Goal: Task Accomplishment & Management: Use online tool/utility

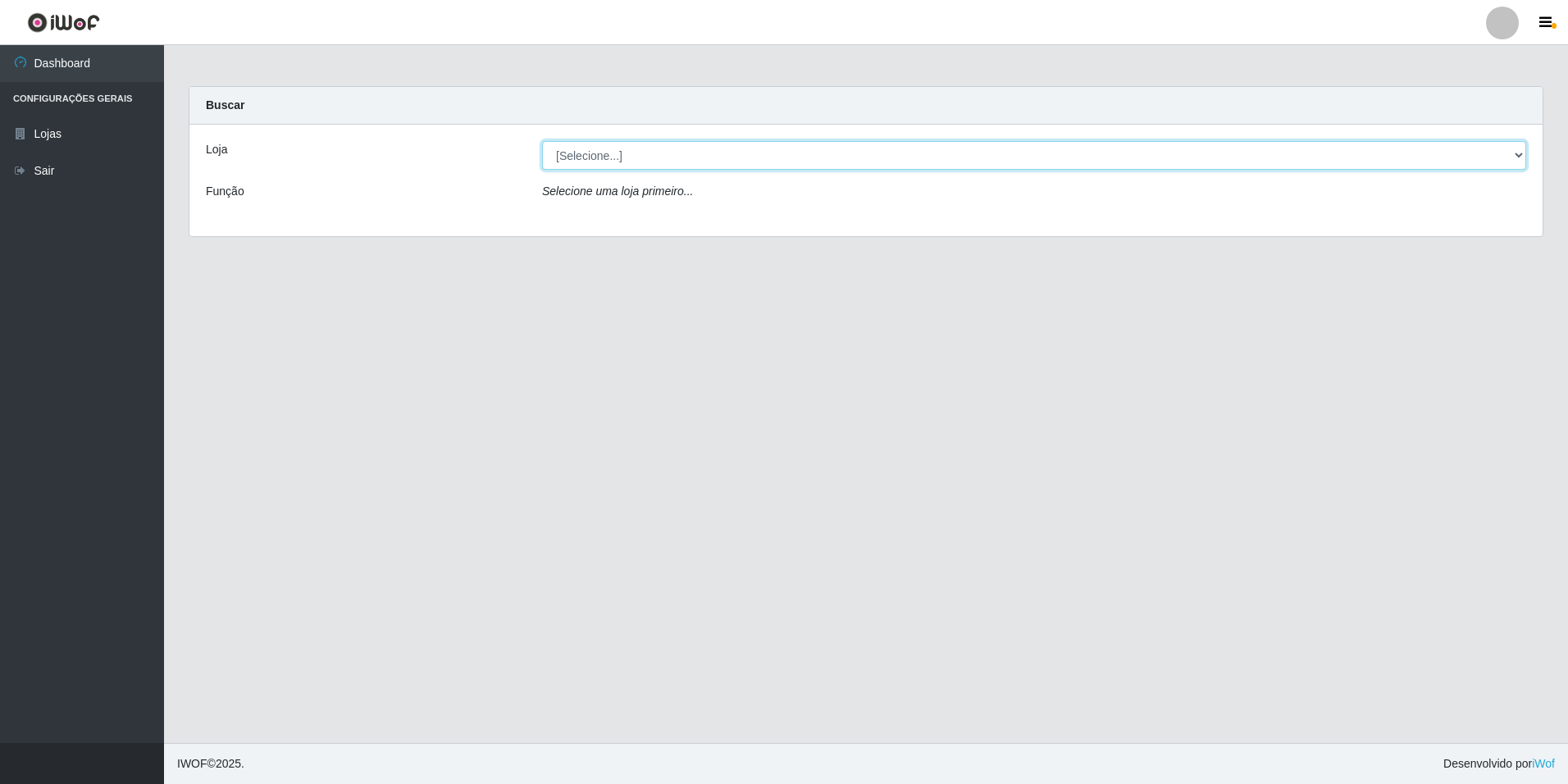
click at [1520, 154] on select "[Selecione...] [GEOGRAPHIC_DATA] - [GEOGRAPHIC_DATA]" at bounding box center [1034, 155] width 984 height 28
select select "528"
click at [542, 141] on select "[Selecione...] [GEOGRAPHIC_DATA] - [GEOGRAPHIC_DATA]" at bounding box center [1034, 155] width 984 height 28
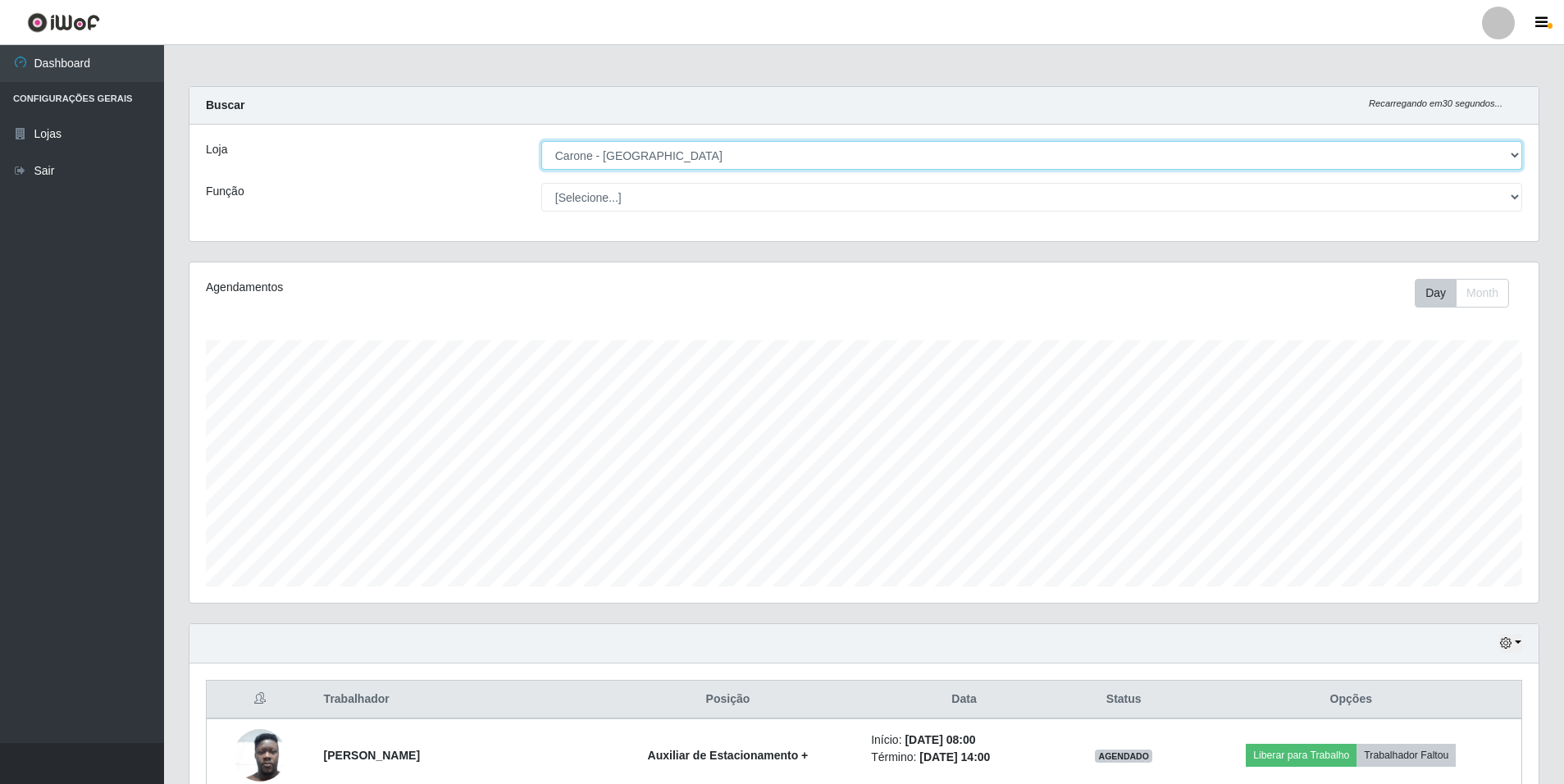
scroll to position [341, 1349]
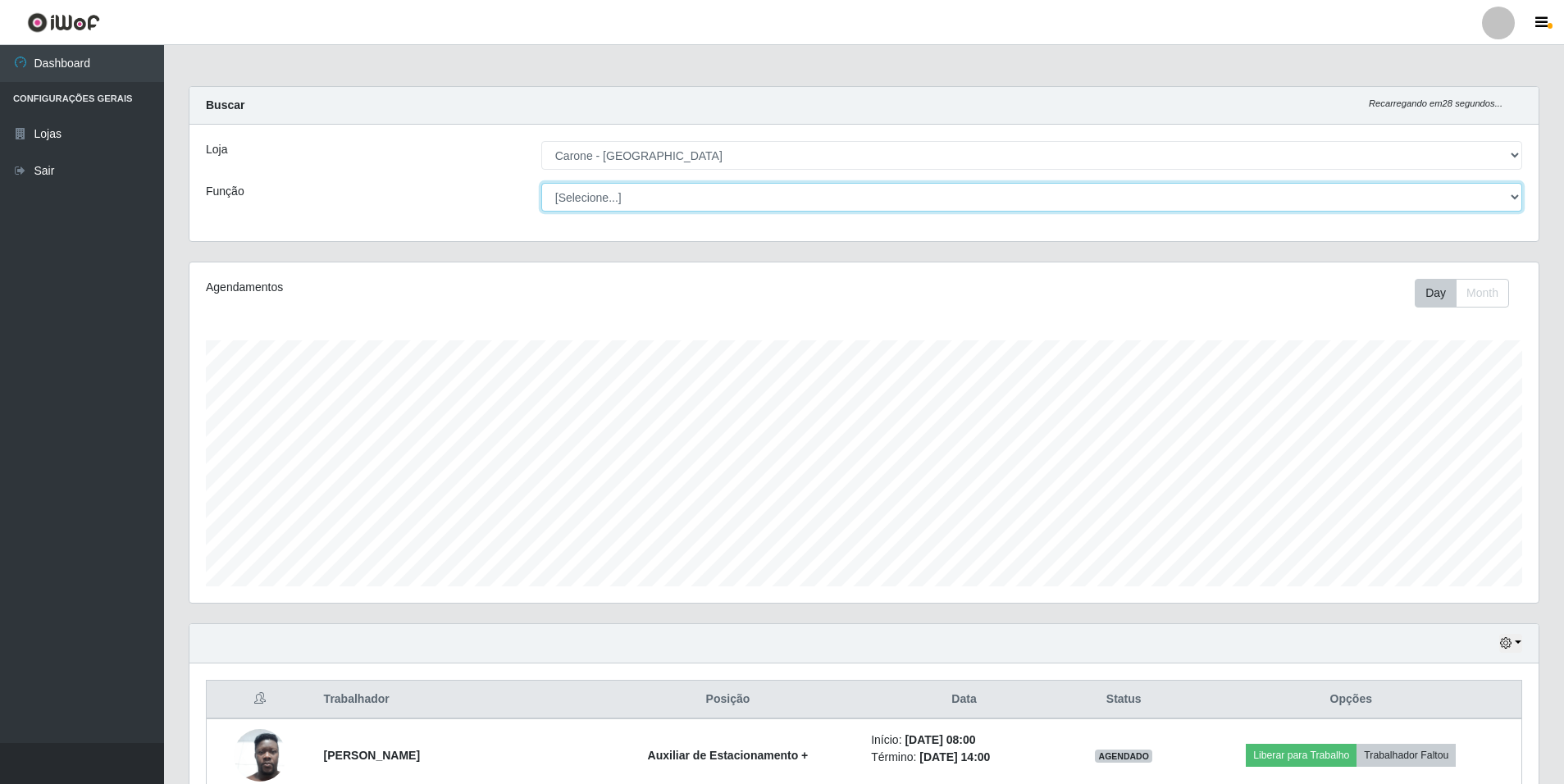
click at [1512, 195] on select "[Selecione...] Auxiliar de Depósito Auxiliar de Depósito + Auxiliar de Depósito…" at bounding box center [1031, 197] width 981 height 28
click at [541, 183] on select "[Selecione...] Auxiliar de Depósito Auxiliar de Depósito + Auxiliar de Depósito…" at bounding box center [1031, 197] width 981 height 28
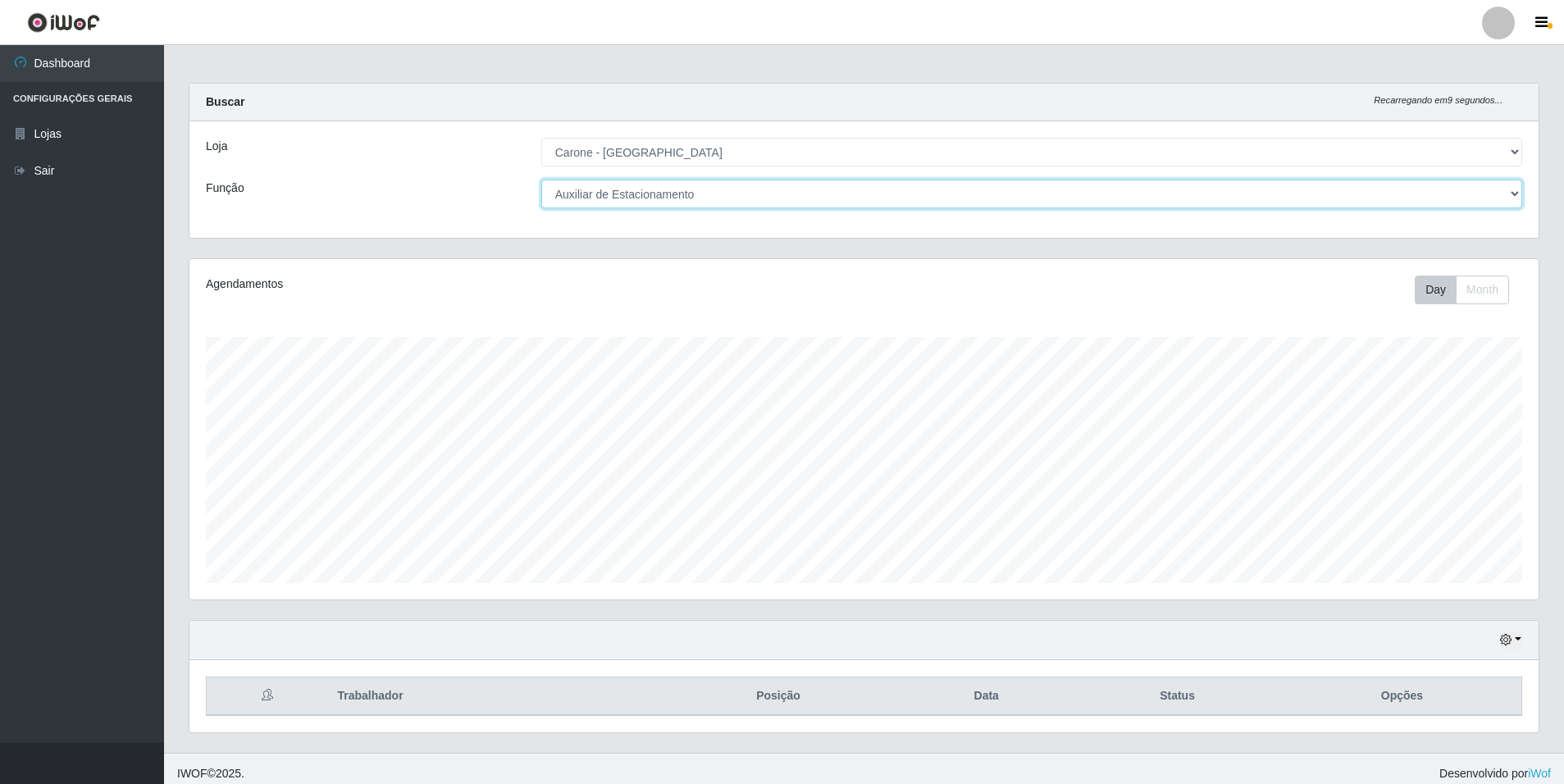
scroll to position [0, 0]
click at [1516, 194] on select "[Selecione...] Auxiliar de Depósito Auxiliar de Depósito + Auxiliar de Depósito…" at bounding box center [1031, 197] width 981 height 28
select select "104"
click at [541, 183] on select "[Selecione...] Auxiliar de Depósito Auxiliar de Depósito + Auxiliar de Depósito…" at bounding box center [1031, 197] width 981 height 28
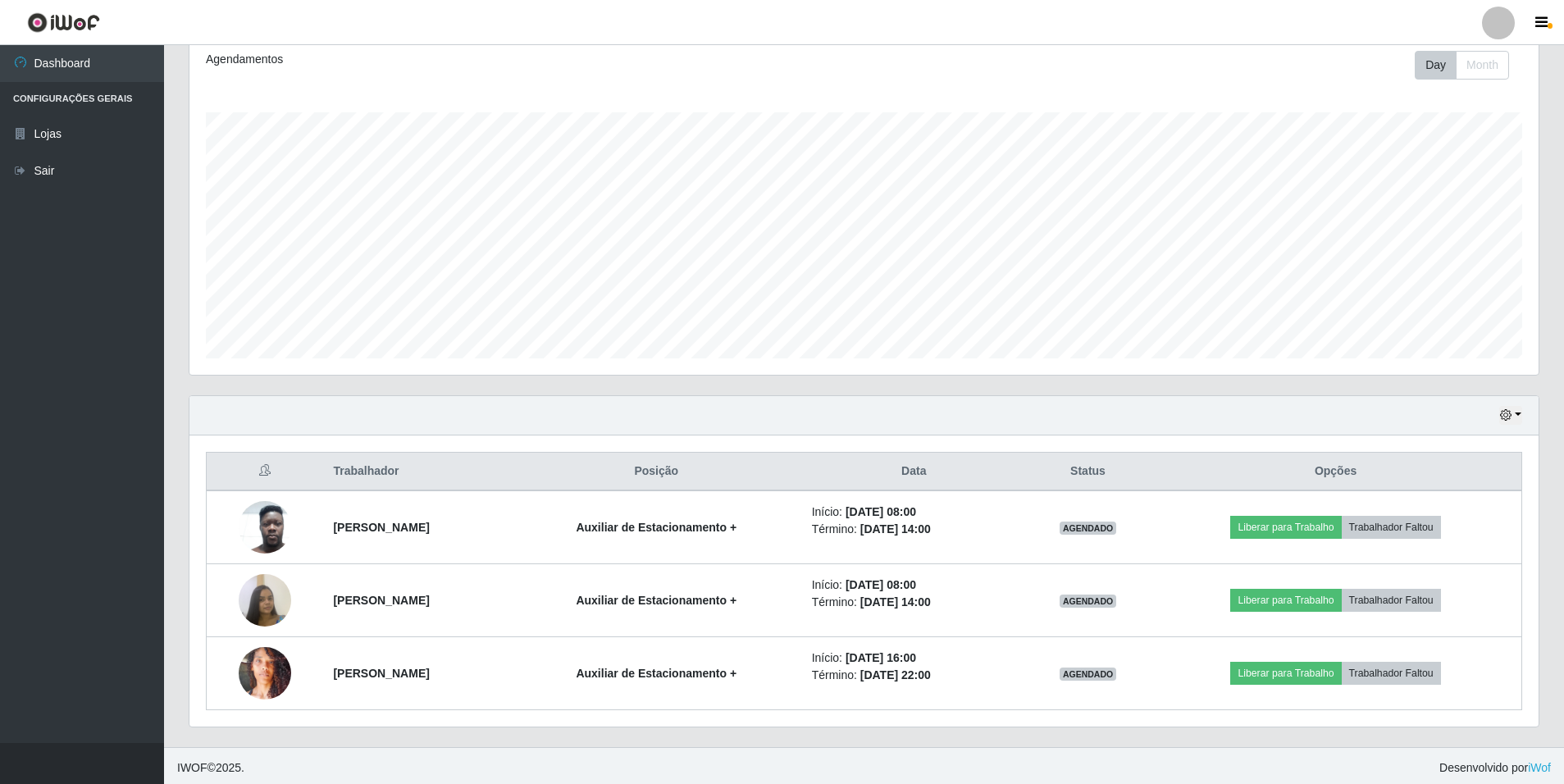
scroll to position [232, 0]
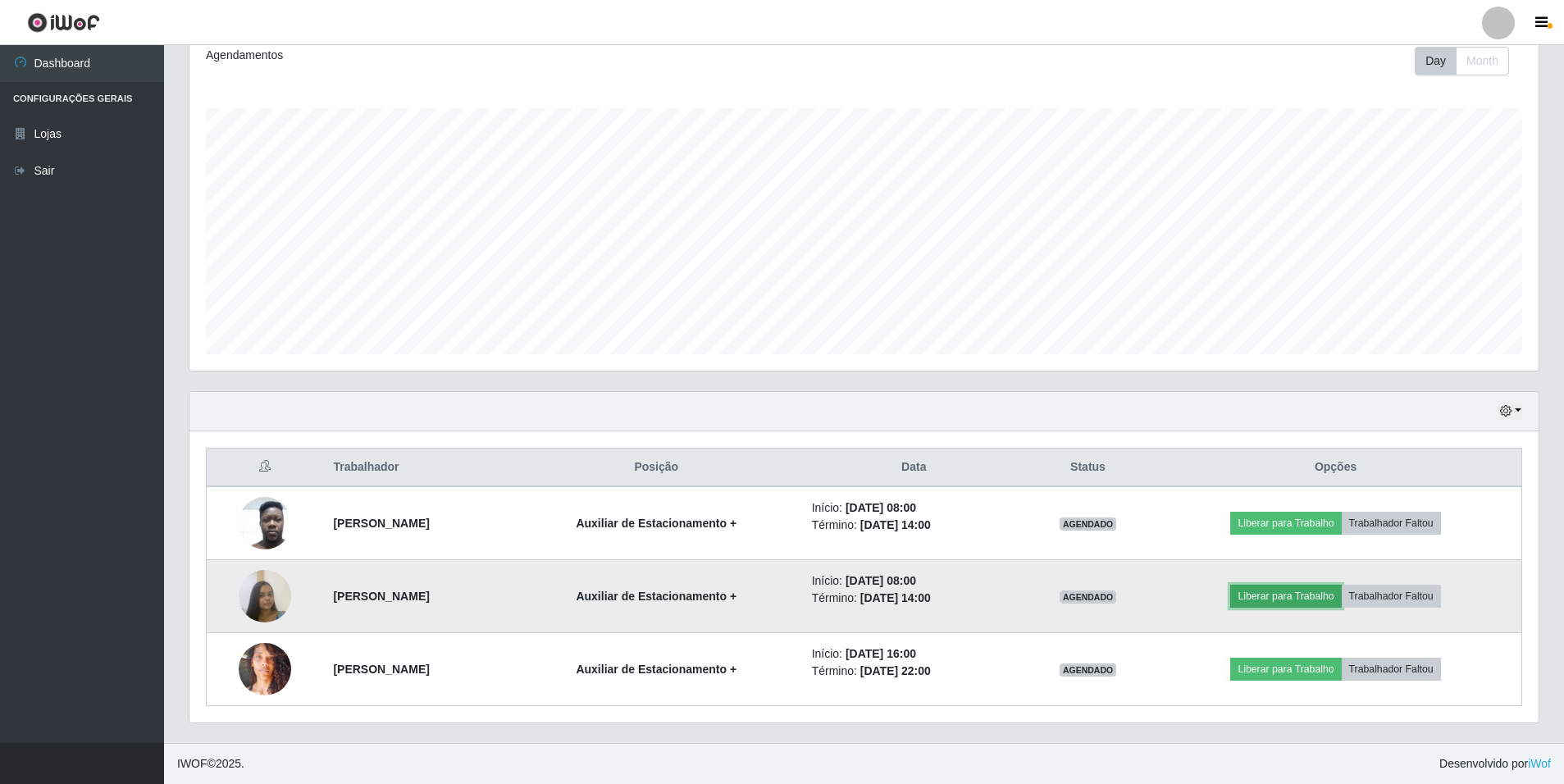
click at [1303, 592] on button "Liberar para Trabalho" at bounding box center [1285, 596] width 111 height 23
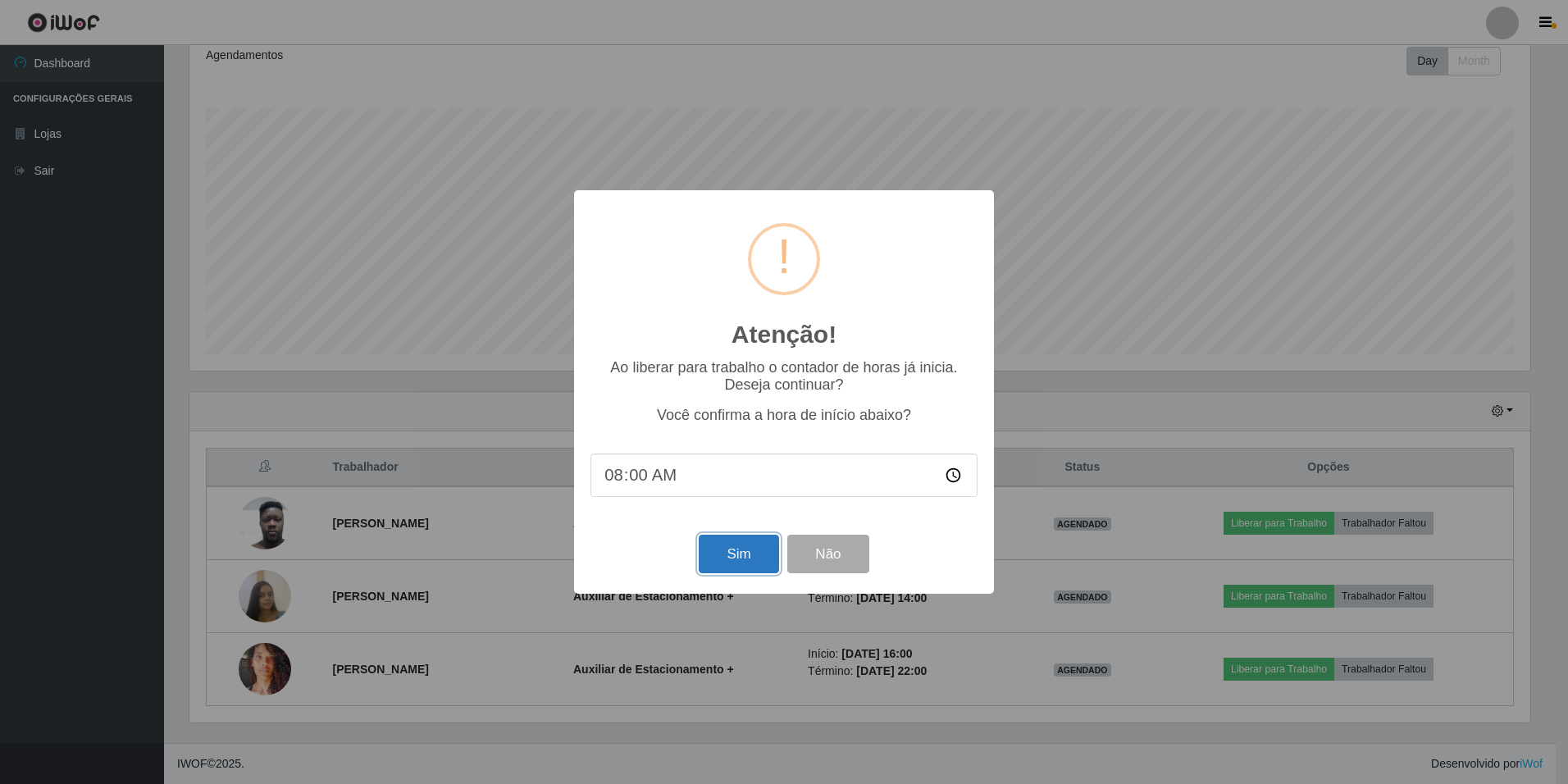
drag, startPoint x: 738, startPoint y: 559, endPoint x: 974, endPoint y: 543, distance: 236.5
click at [739, 559] on button "Sim" at bounding box center [738, 554] width 79 height 38
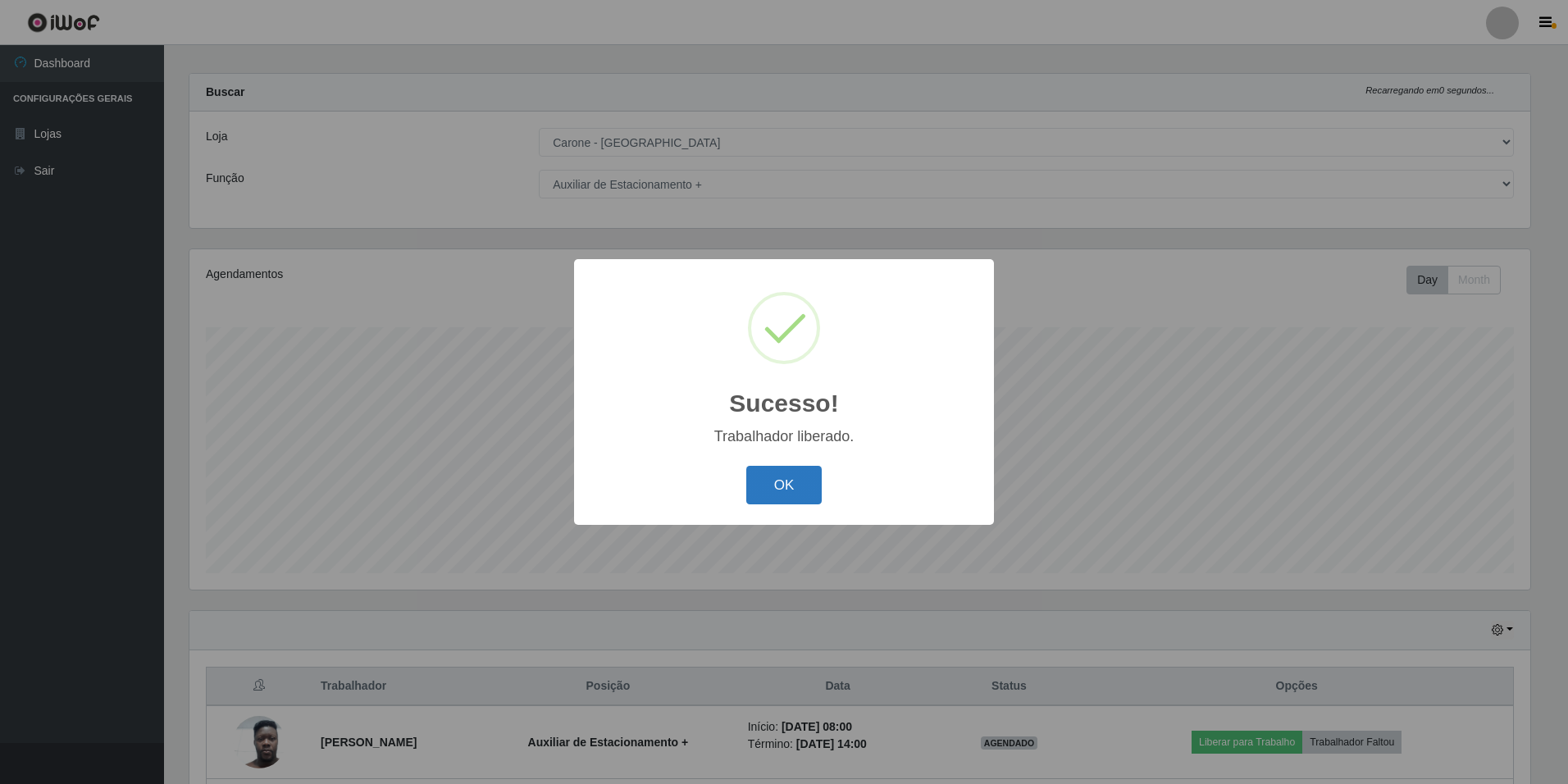
click at [782, 485] on button "OK" at bounding box center [784, 485] width 76 height 38
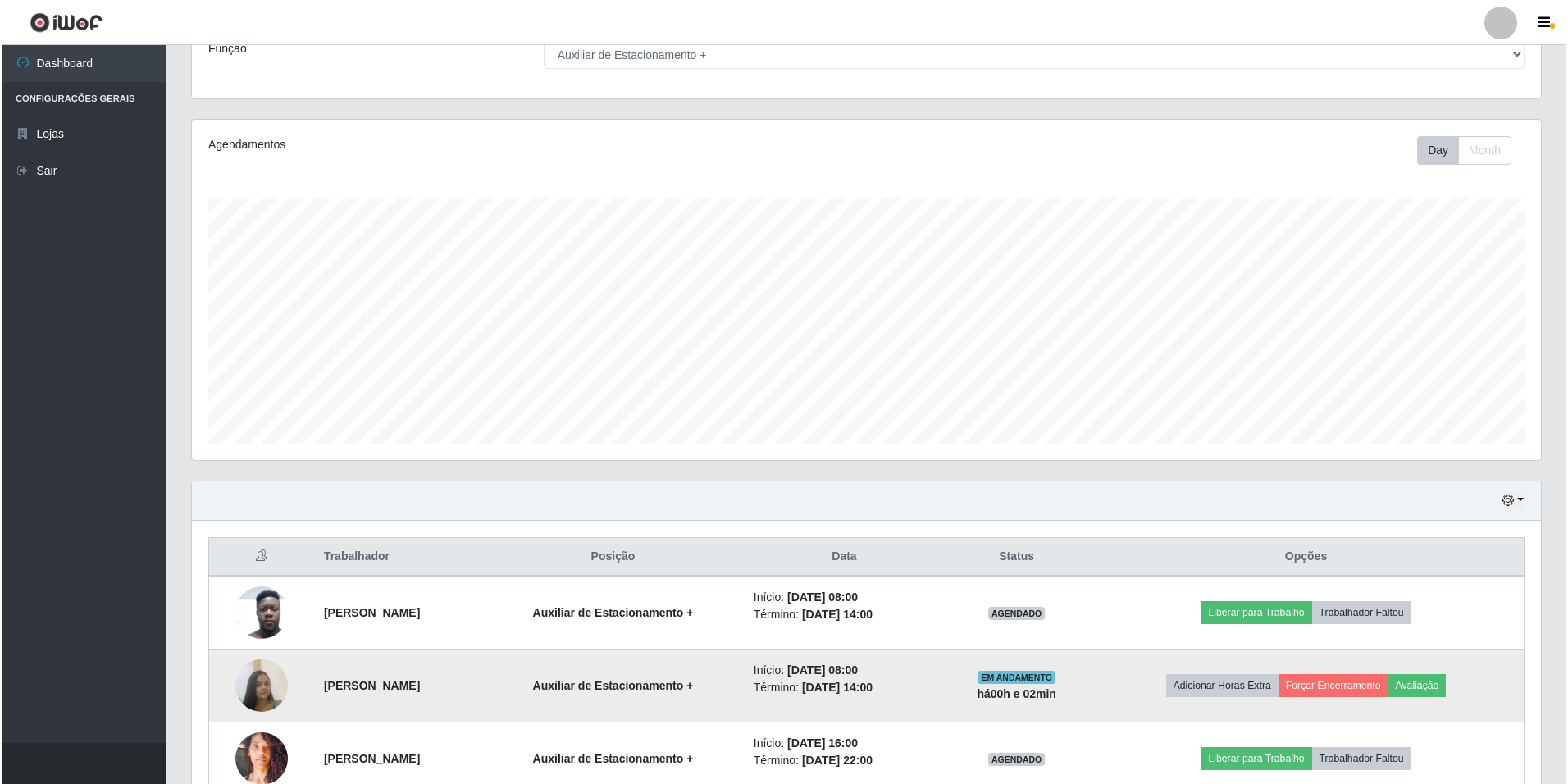
scroll to position [232, 0]
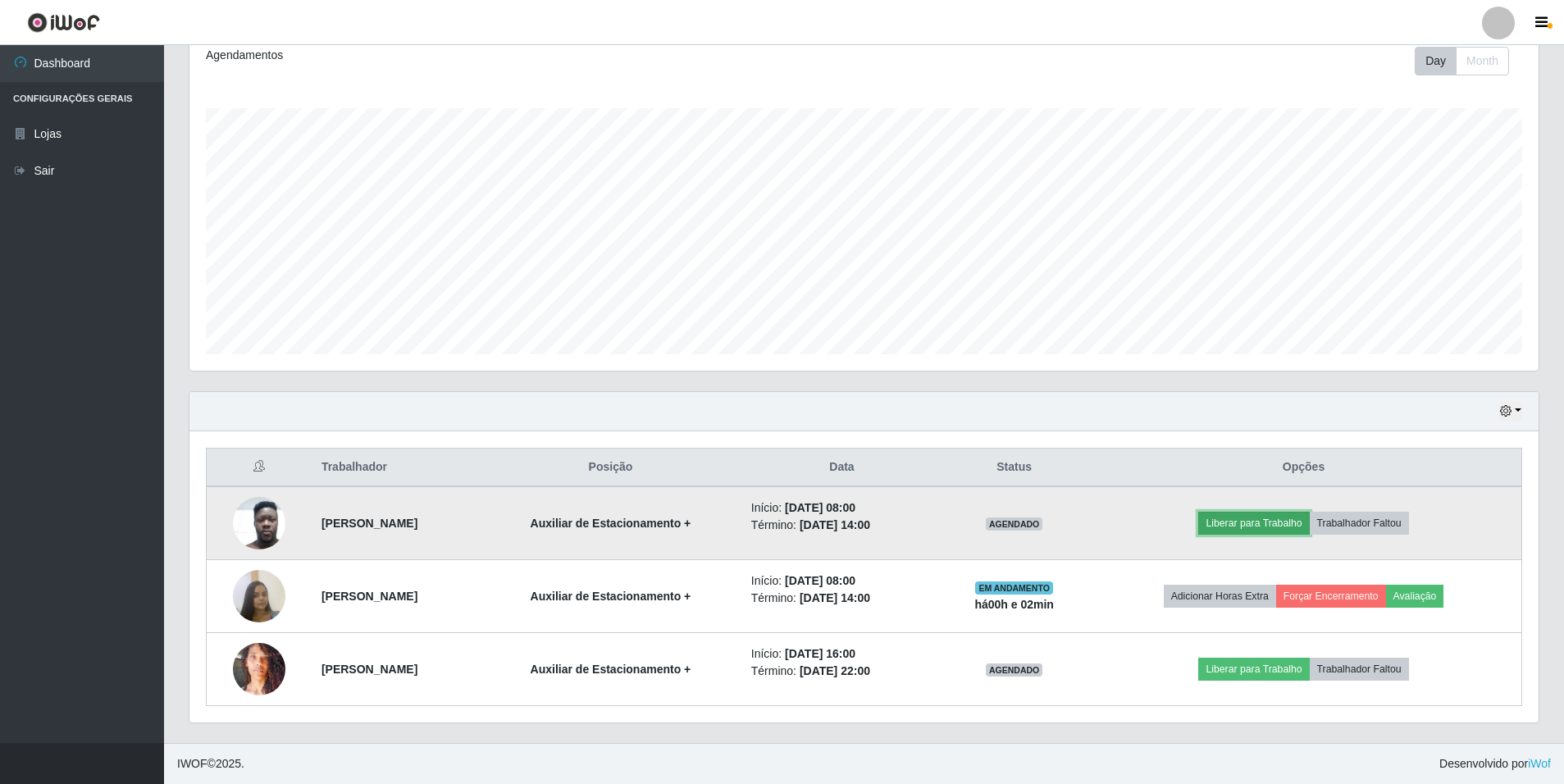
click at [1261, 523] on button "Liberar para Trabalho" at bounding box center [1253, 524] width 111 height 23
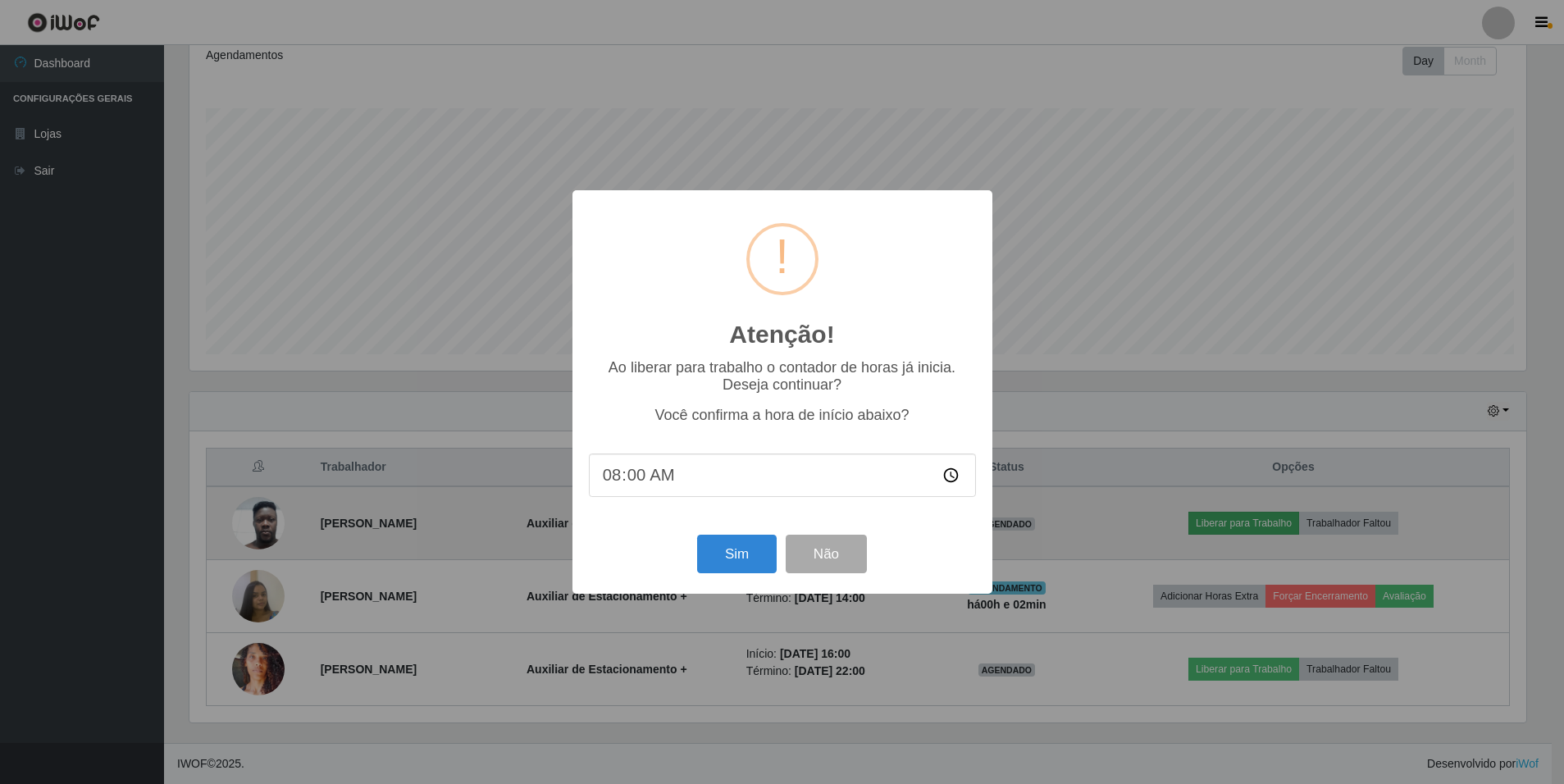
scroll to position [341, 1341]
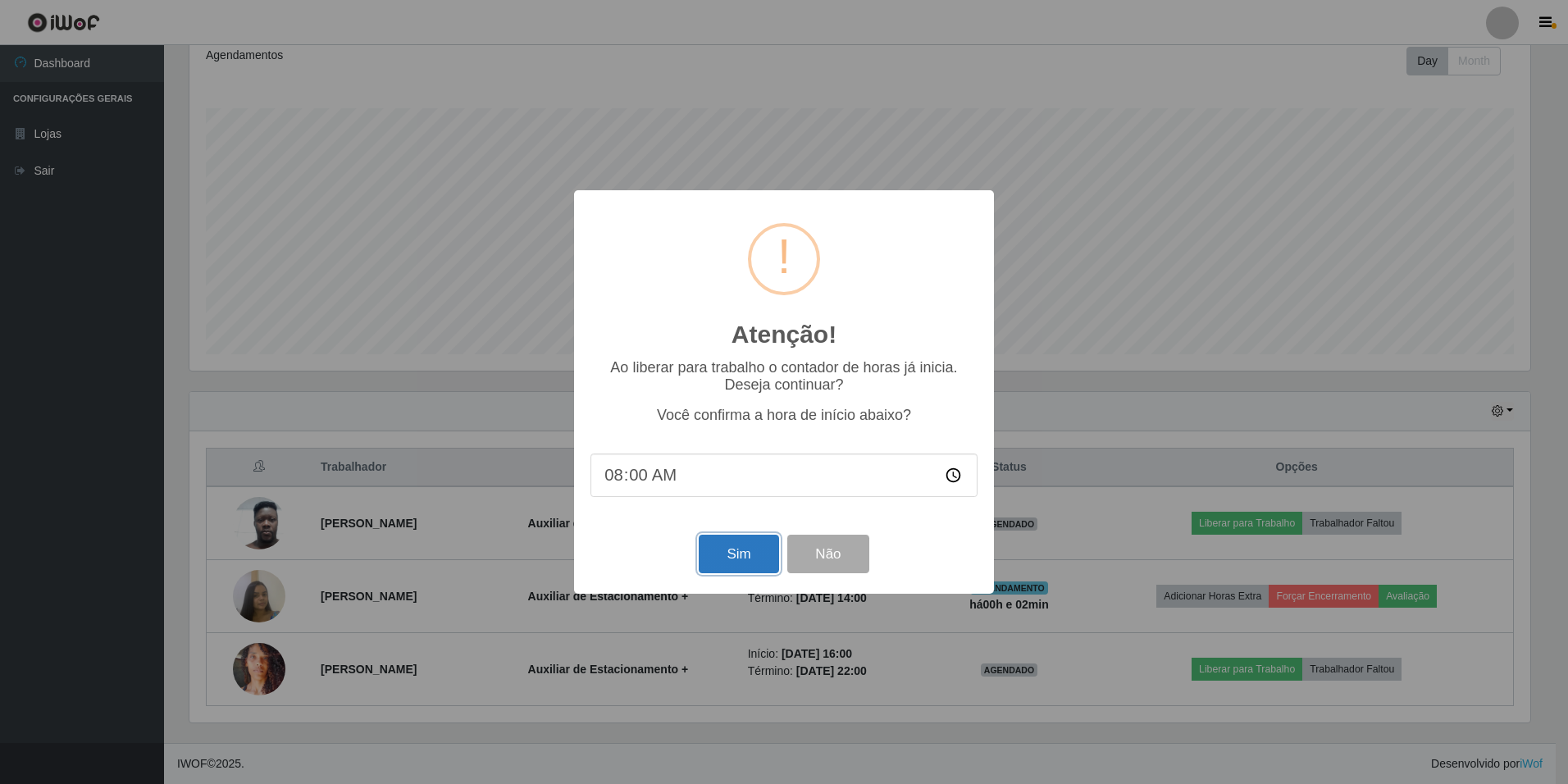
click at [724, 560] on button "Sim" at bounding box center [738, 554] width 79 height 38
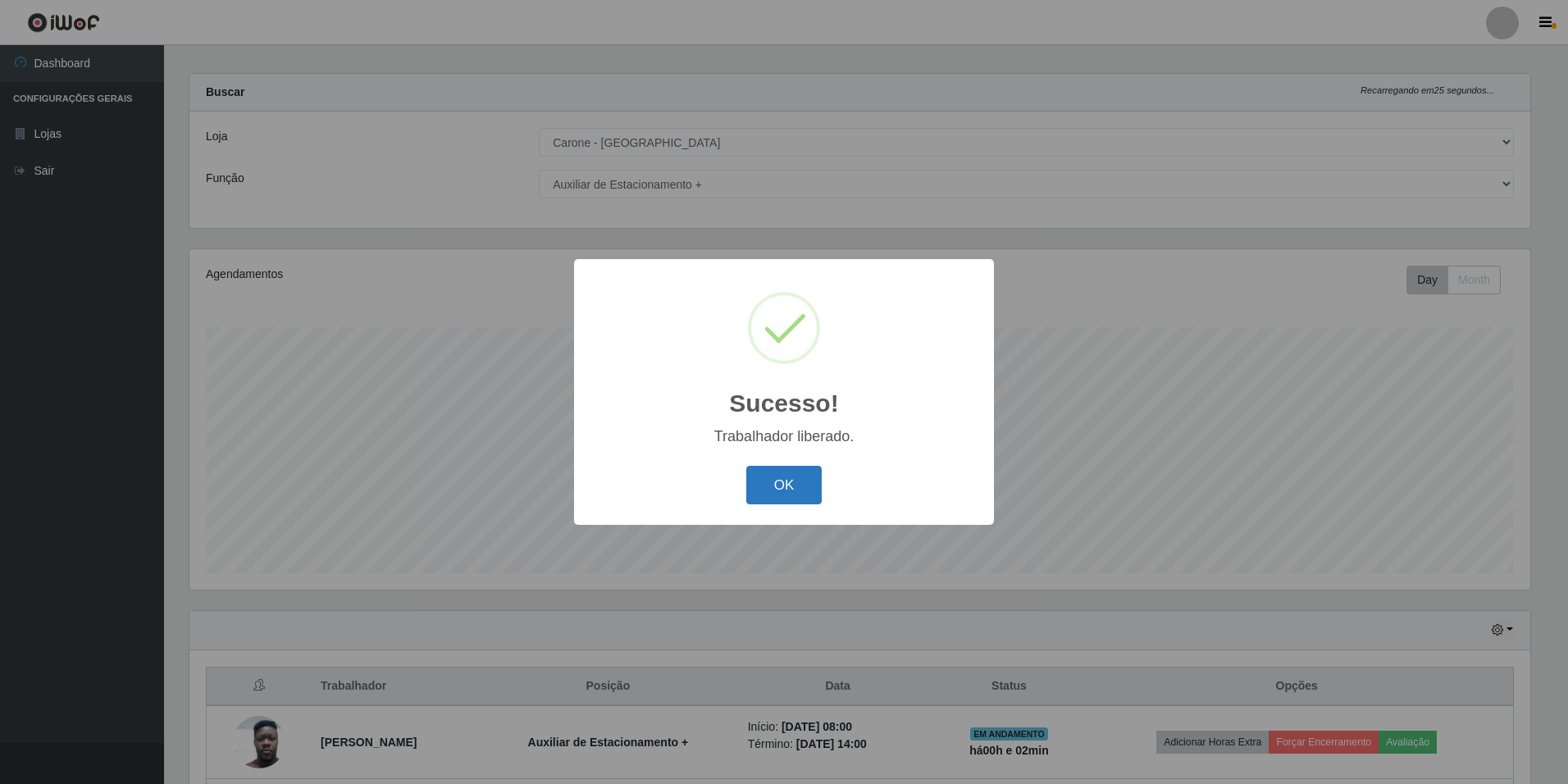
click at [797, 473] on button "OK" at bounding box center [784, 485] width 76 height 38
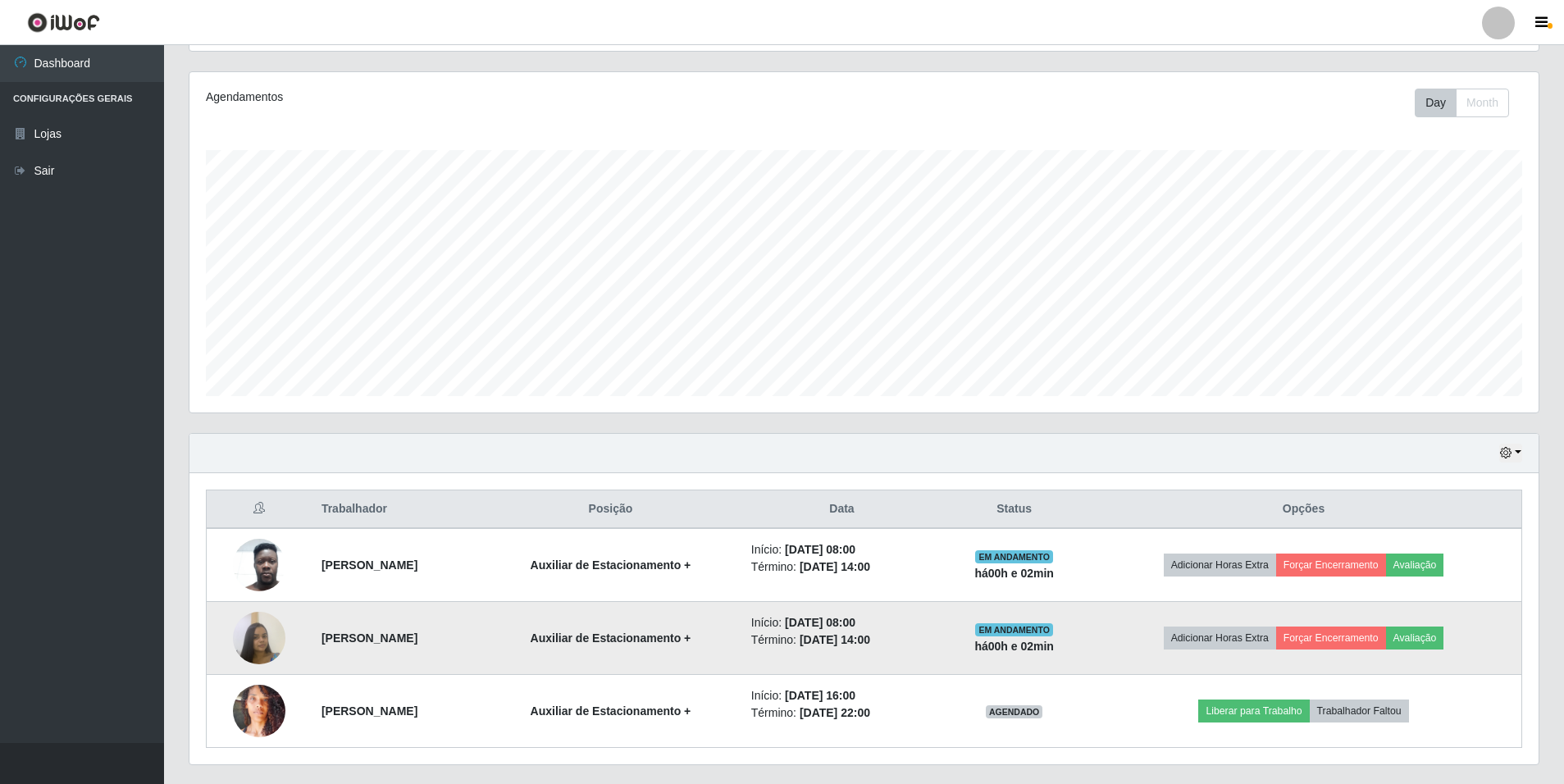
scroll to position [232, 0]
